Goal: Information Seeking & Learning: Learn about a topic

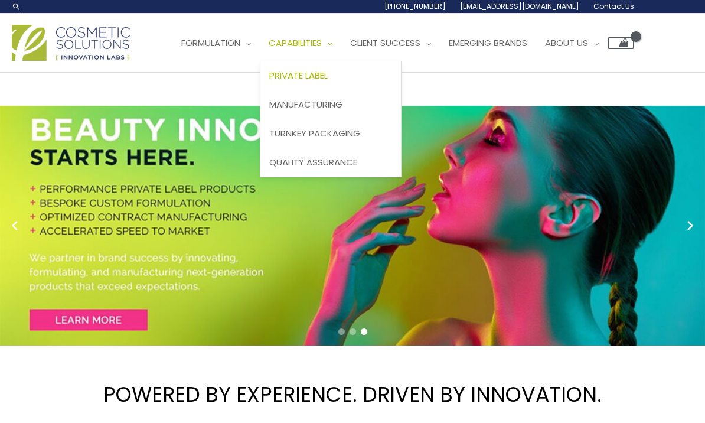
click at [356, 73] on link "Private Label" at bounding box center [330, 75] width 141 height 29
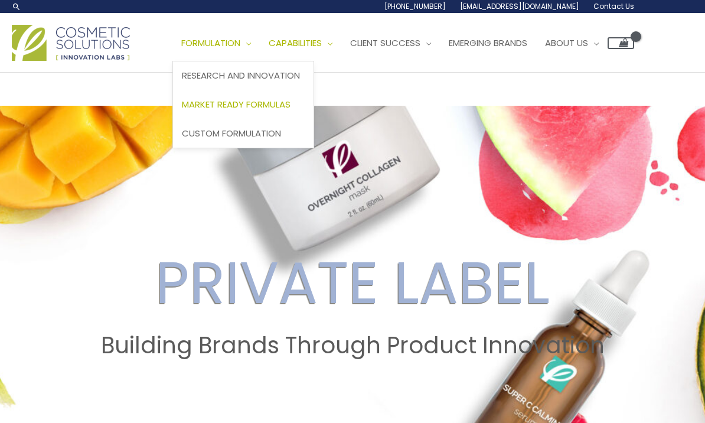
click at [314, 104] on link "Market Ready Formulas" at bounding box center [243, 104] width 141 height 29
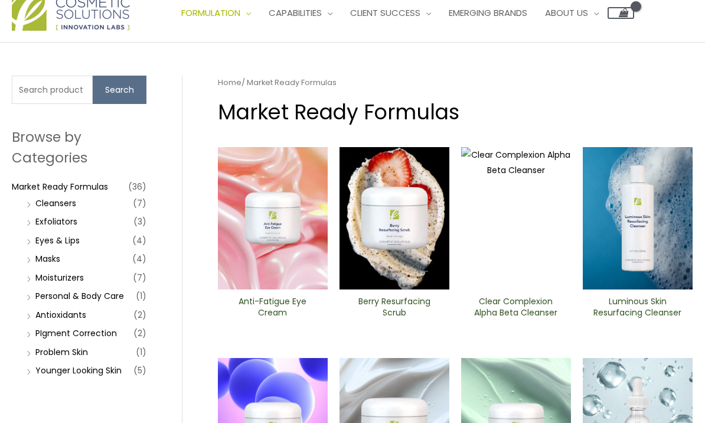
scroll to position [30, 0]
click at [37, 376] on li "Younger Looking Skin (5)" at bounding box center [85, 371] width 123 height 17
click at [56, 374] on link "Younger Looking Skin" at bounding box center [78, 370] width 86 height 12
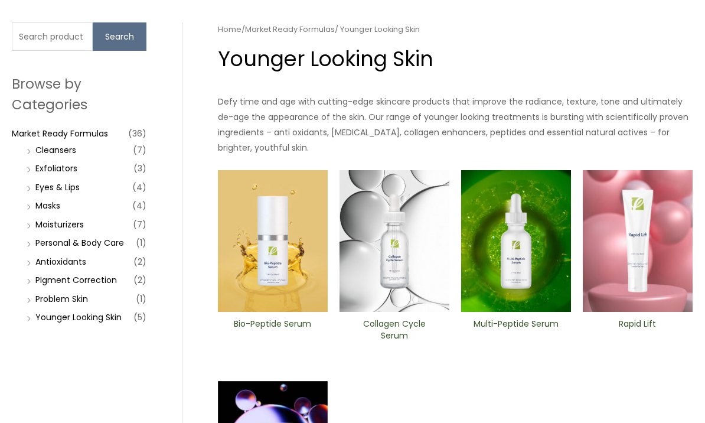
scroll to position [83, 0]
click at [51, 302] on link "Problem Skin" at bounding box center [61, 299] width 53 height 12
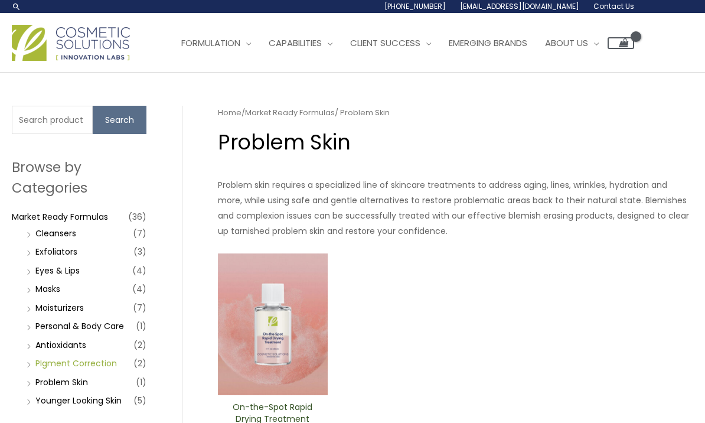
click at [71, 360] on link "PIgment Correction" at bounding box center [75, 363] width 81 height 12
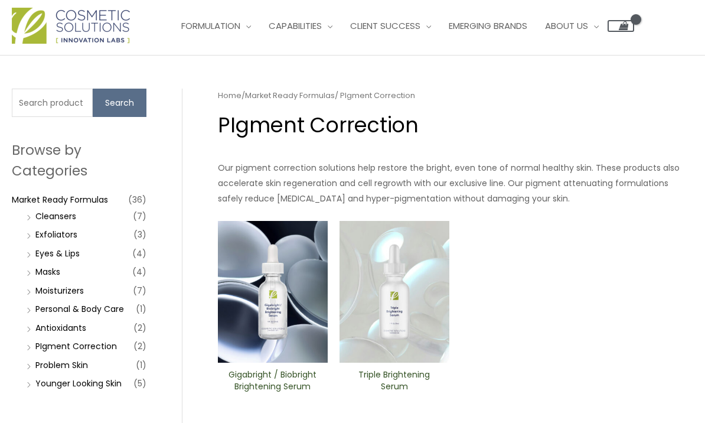
scroll to position [12, 0]
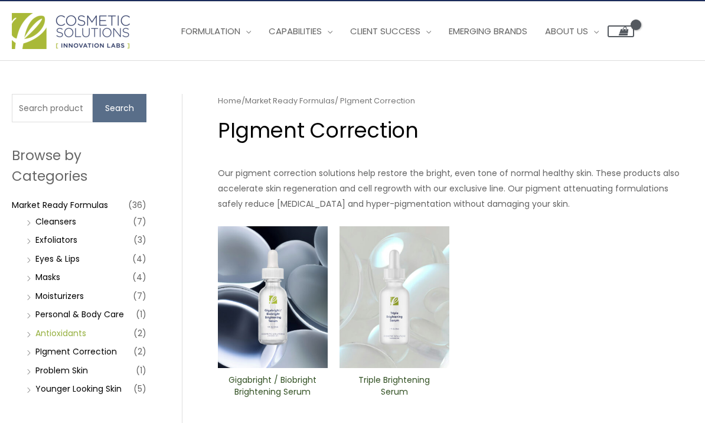
click at [45, 329] on link "Antioxidants" at bounding box center [60, 333] width 51 height 12
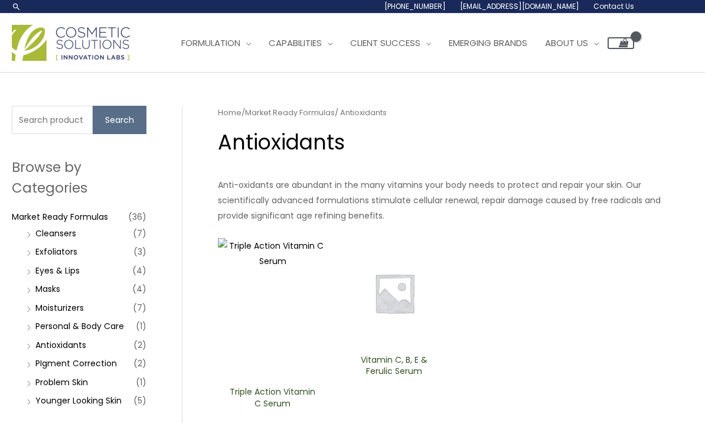
scroll to position [34, 0]
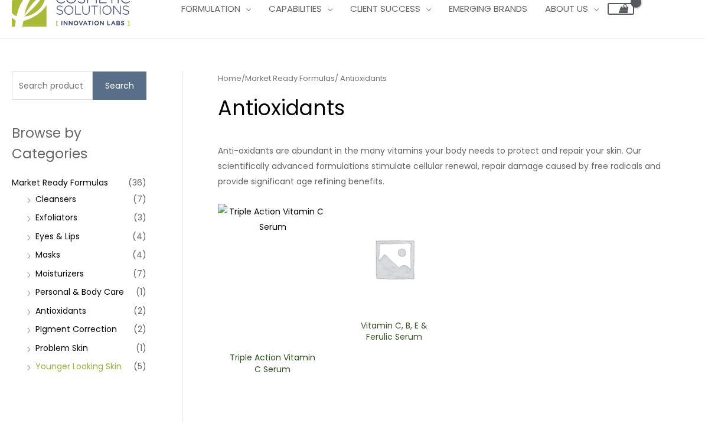
click at [66, 363] on link "Younger Looking Skin" at bounding box center [78, 366] width 86 height 12
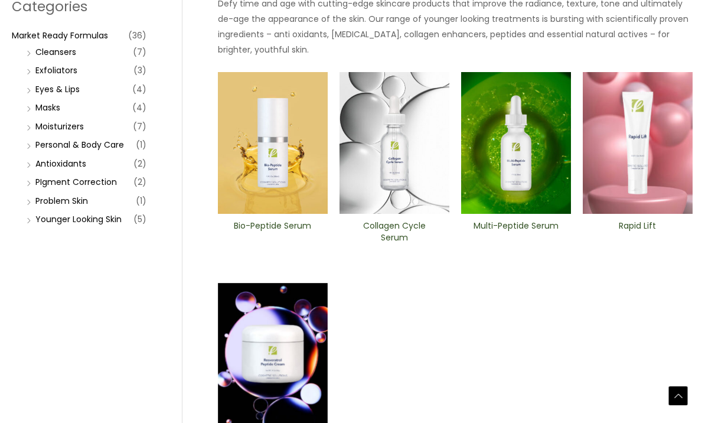
scroll to position [185, 0]
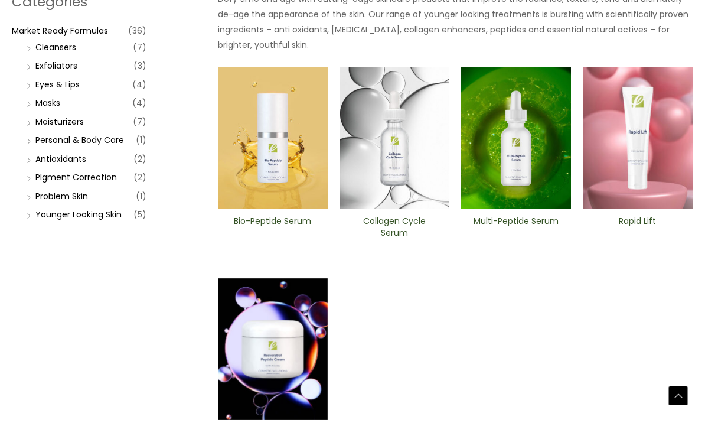
click at [256, 350] on img at bounding box center [273, 350] width 110 height 142
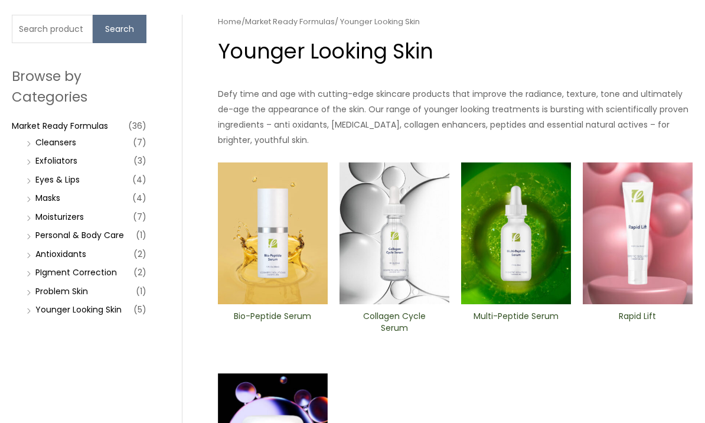
scroll to position [90, 0]
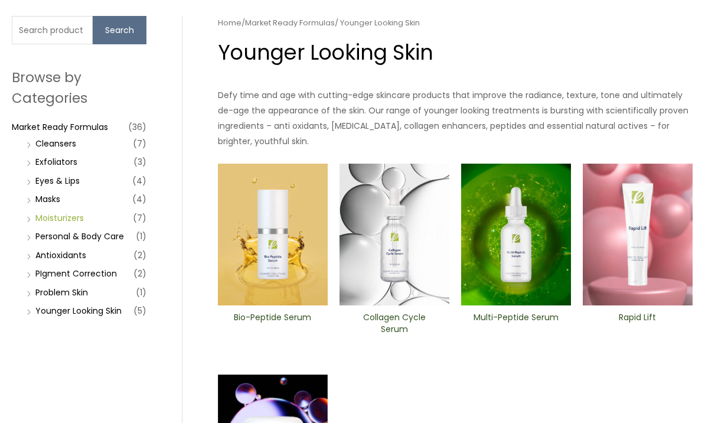
click at [40, 221] on link "Moisturizers" at bounding box center [59, 218] width 48 height 12
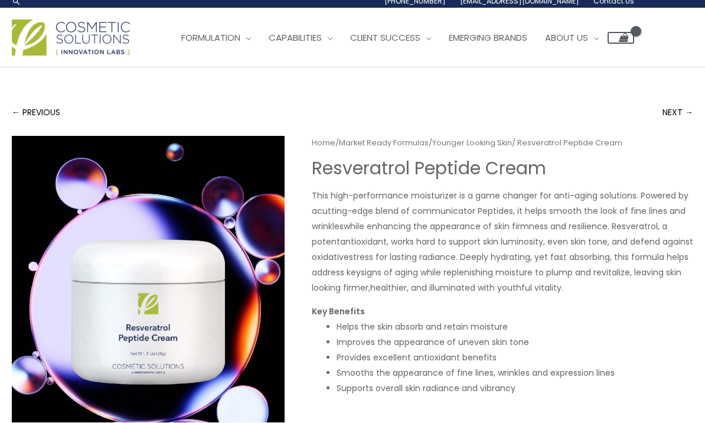
scroll to position [5, 0]
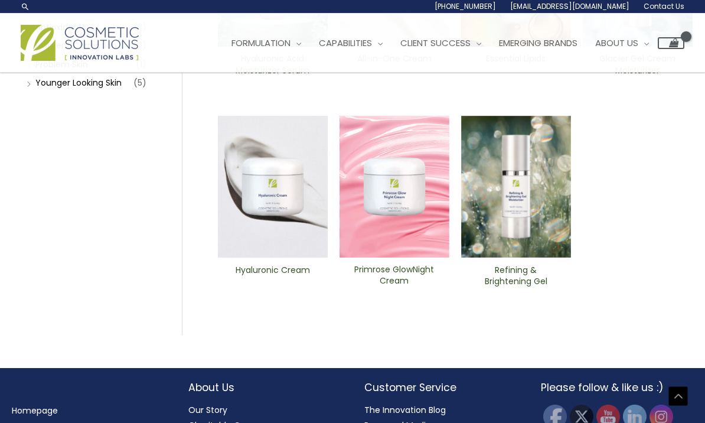
scroll to position [317, 0]
click at [526, 218] on img at bounding box center [516, 187] width 110 height 142
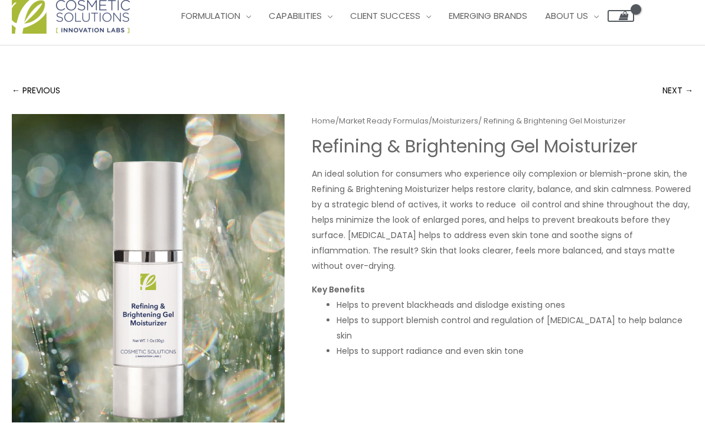
scroll to position [15, 0]
